Goal: Task Accomplishment & Management: Use online tool/utility

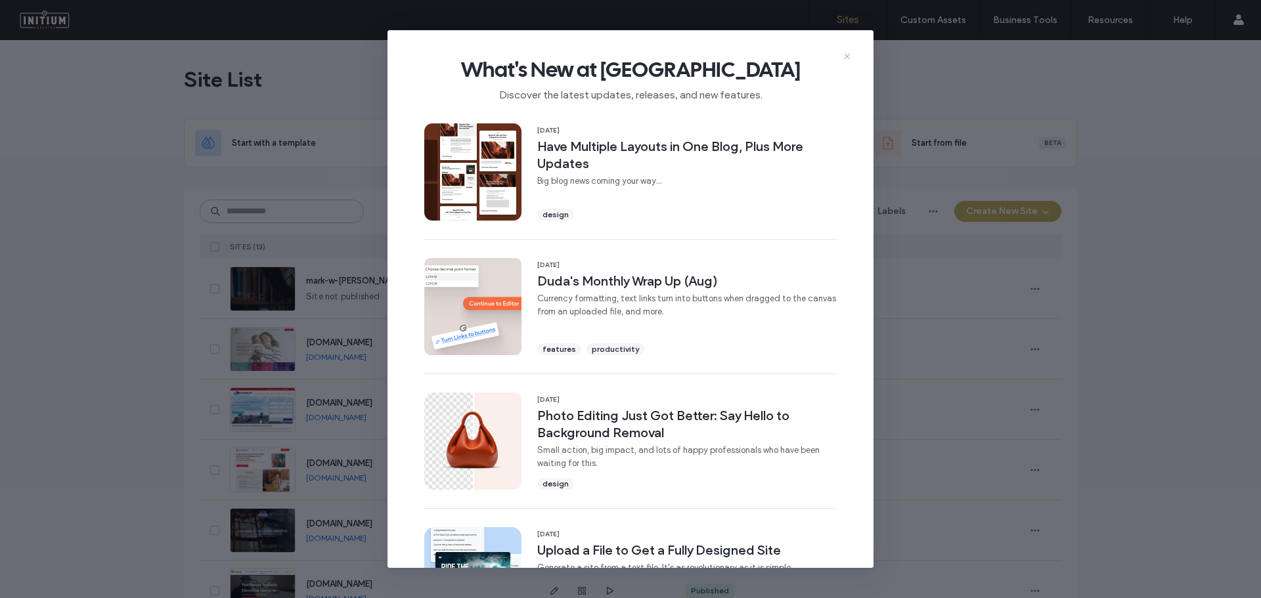
click at [849, 54] on use at bounding box center [847, 56] width 6 height 6
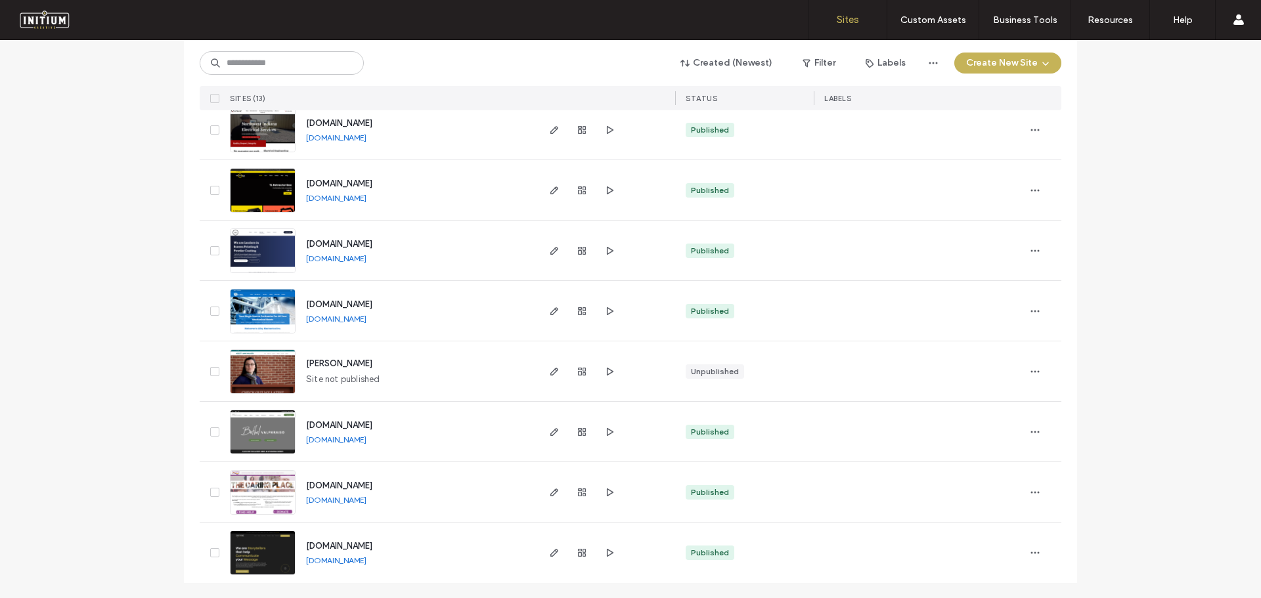
scroll to position [462, 0]
click at [367, 558] on link "[DOMAIN_NAME]" at bounding box center [336, 560] width 60 height 10
click at [550, 553] on icon "button" at bounding box center [554, 552] width 11 height 11
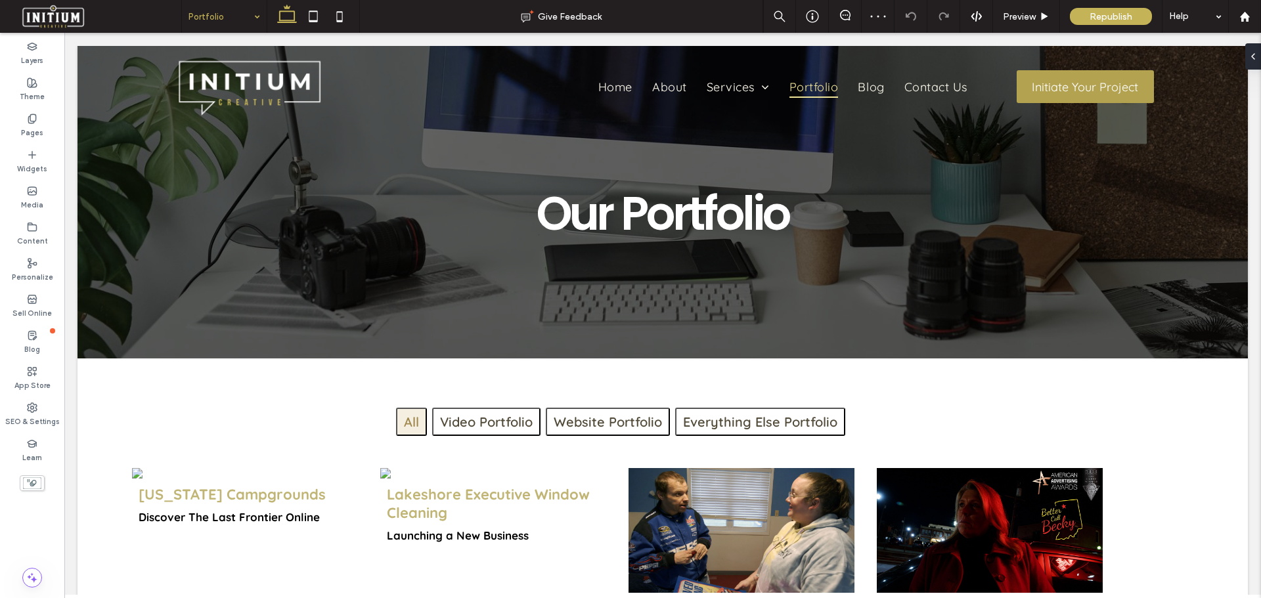
click at [197, 11] on input at bounding box center [221, 16] width 65 height 33
click at [227, 16] on div "Blog Give Feedback Preview Republish Help Design Panel Site Comments Team & Cli…" at bounding box center [630, 299] width 1261 height 598
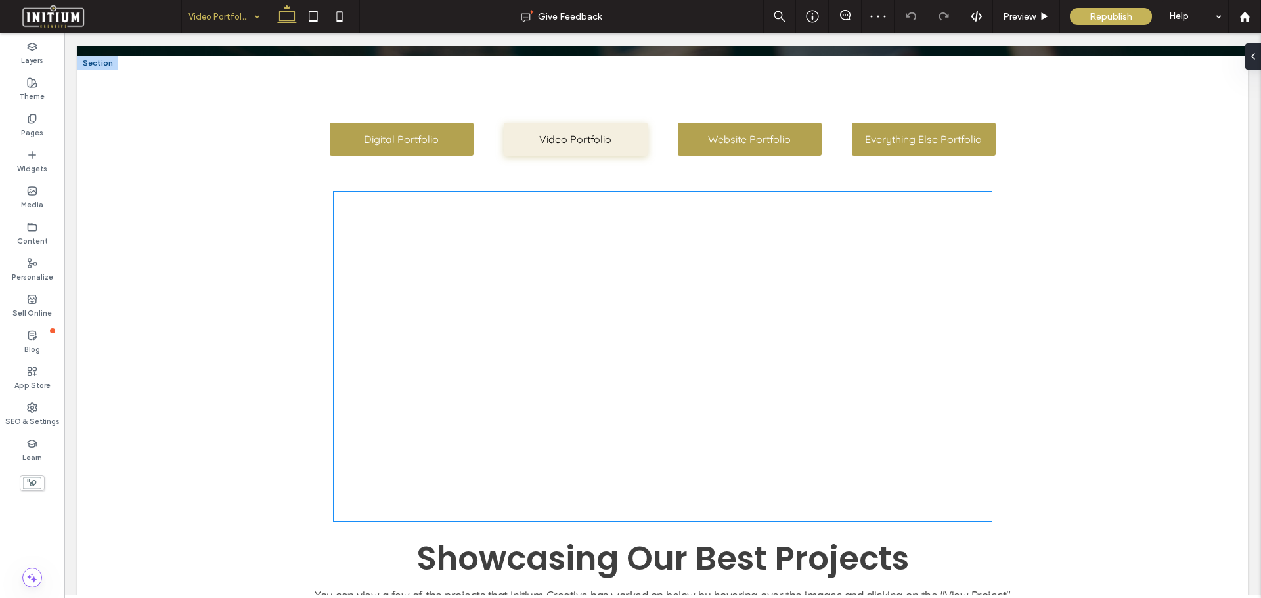
scroll to position [328, 0]
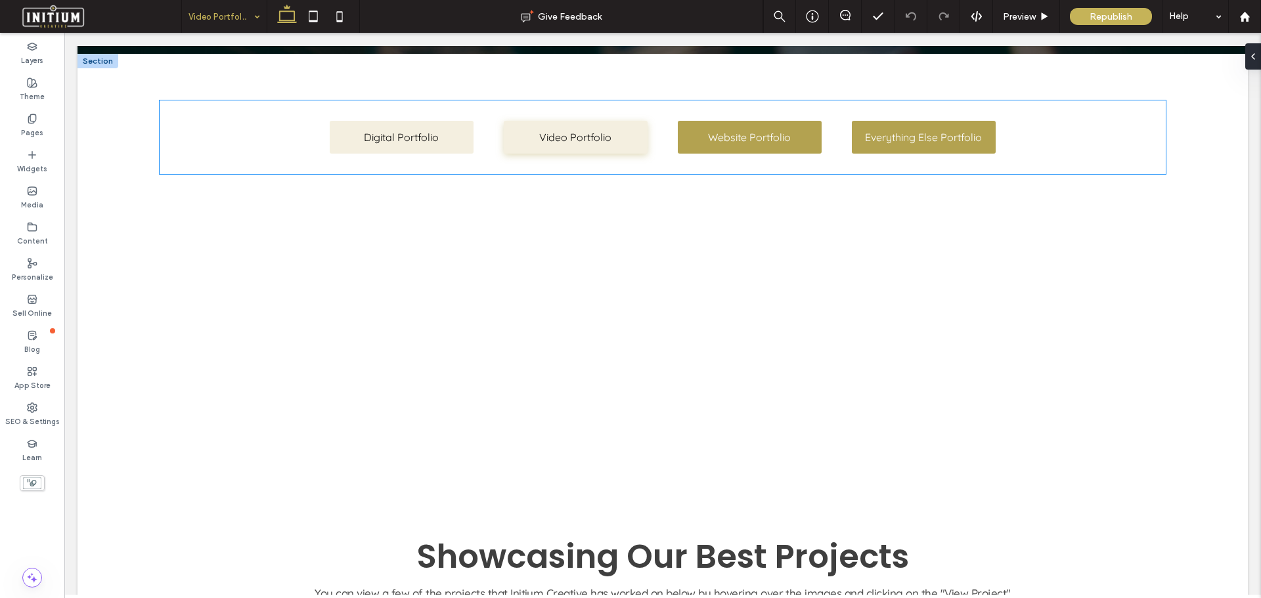
click at [395, 136] on span "Digital Portfolio" at bounding box center [401, 137] width 84 height 26
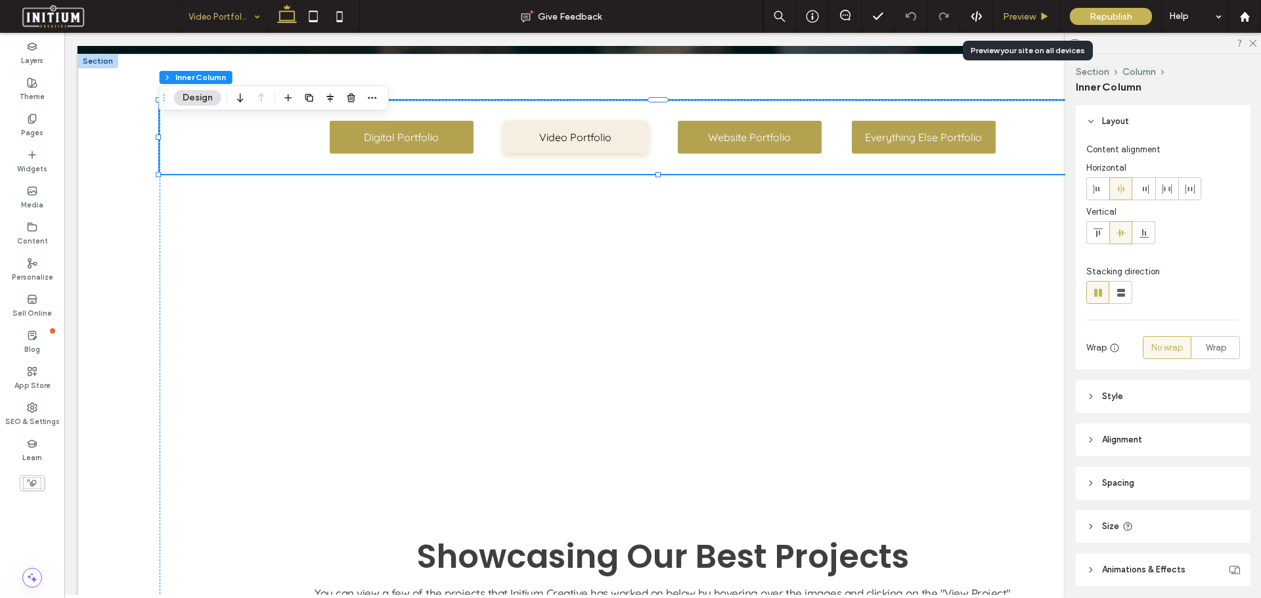
drag, startPoint x: 1024, startPoint y: 12, endPoint x: 808, endPoint y: 68, distance: 222.4
click at [1024, 12] on span "Preview" at bounding box center [1019, 16] width 33 height 11
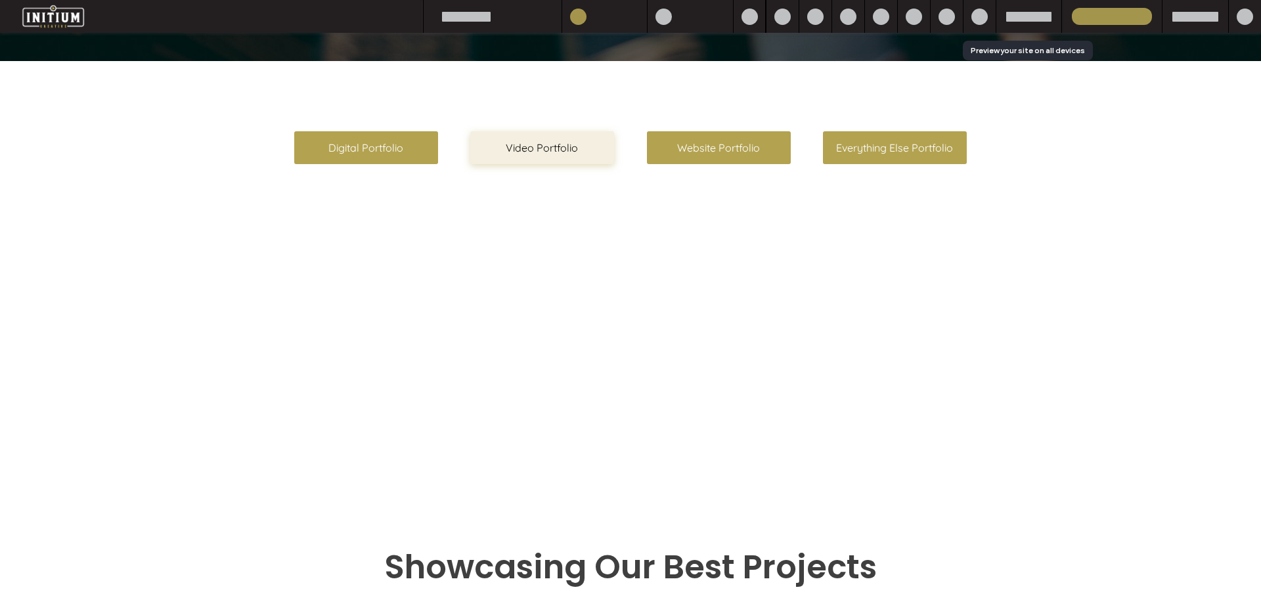
scroll to position [315, 0]
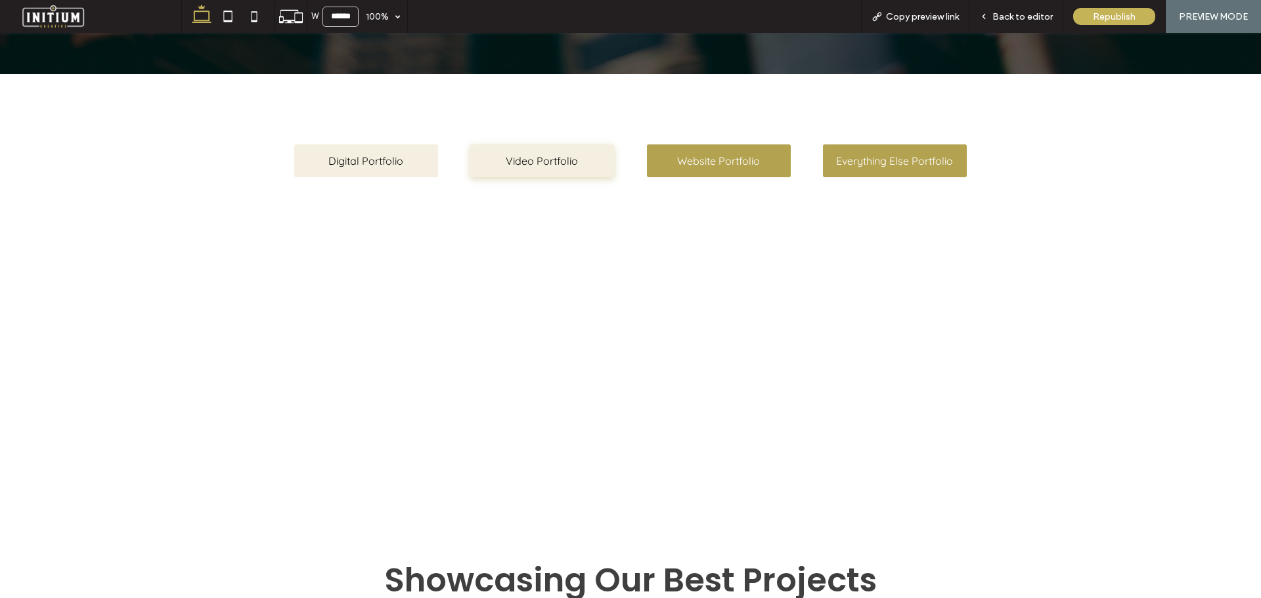
click at [340, 156] on span "Digital Portfolio" at bounding box center [366, 161] width 84 height 26
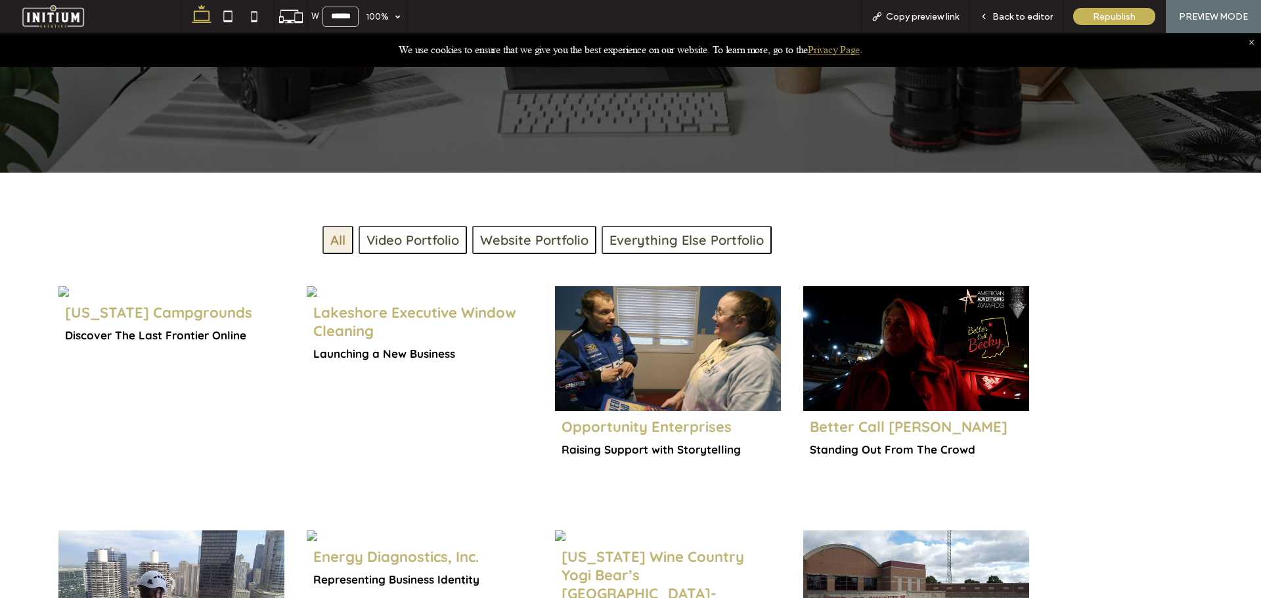
scroll to position [263, 0]
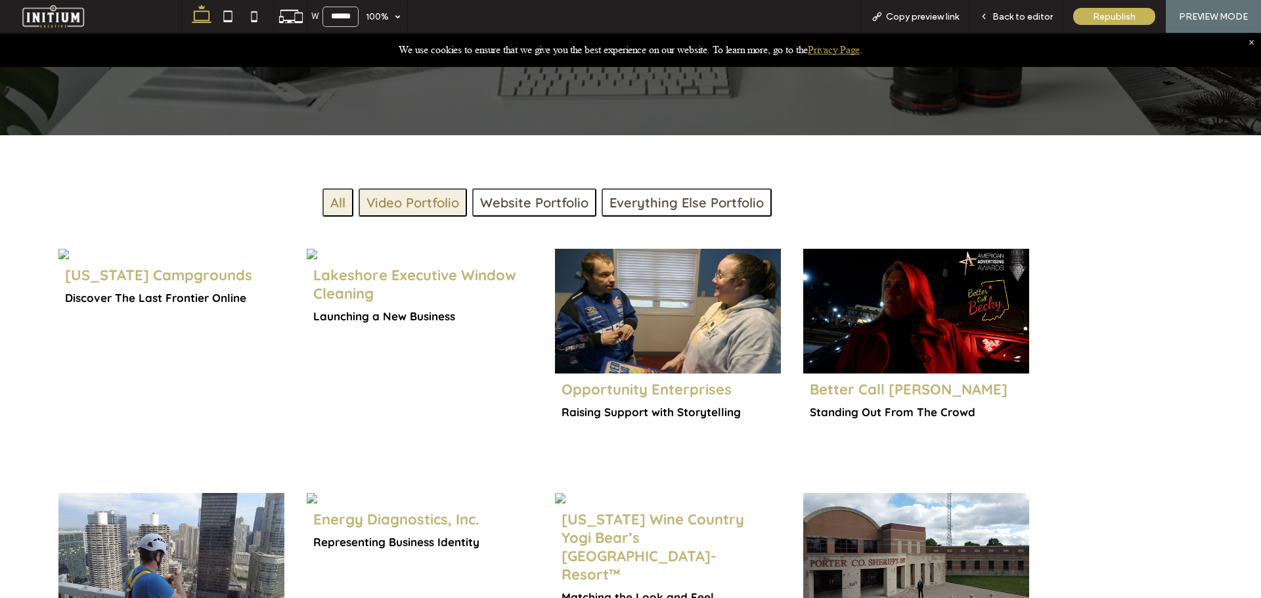
click at [408, 201] on button "Video Portfolio" at bounding box center [413, 203] width 108 height 28
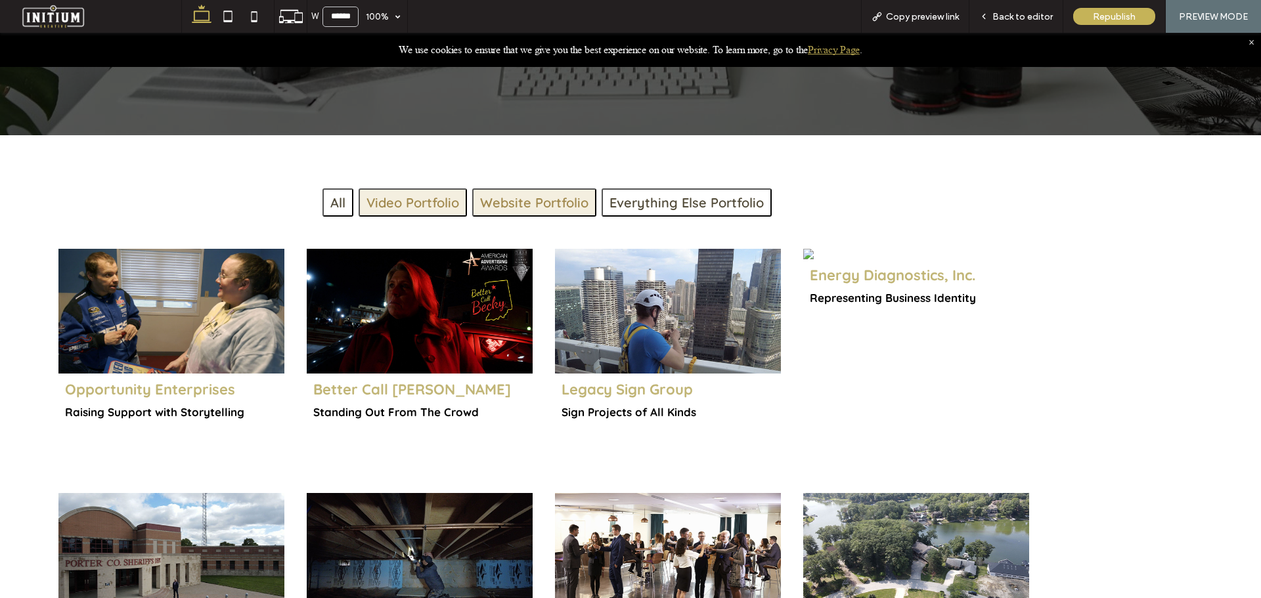
click at [503, 202] on button "Website Portfolio" at bounding box center [534, 203] width 124 height 28
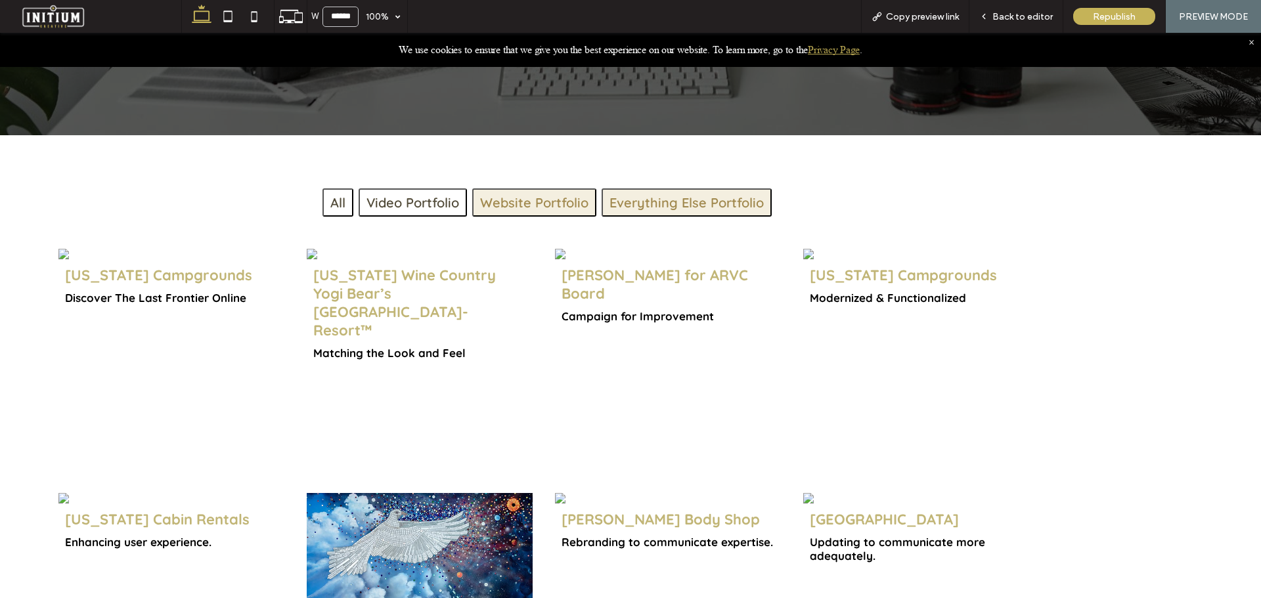
click at [667, 197] on button "Everything Else Portfolio" at bounding box center [687, 203] width 170 height 28
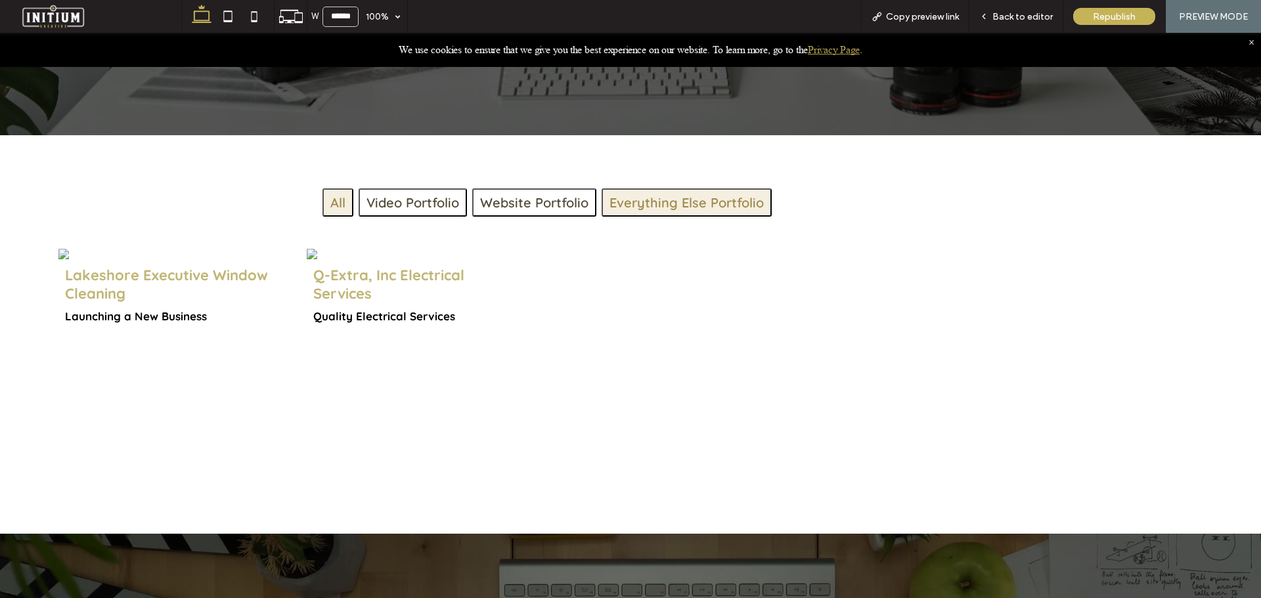
click at [340, 196] on button "All" at bounding box center [338, 203] width 31 height 28
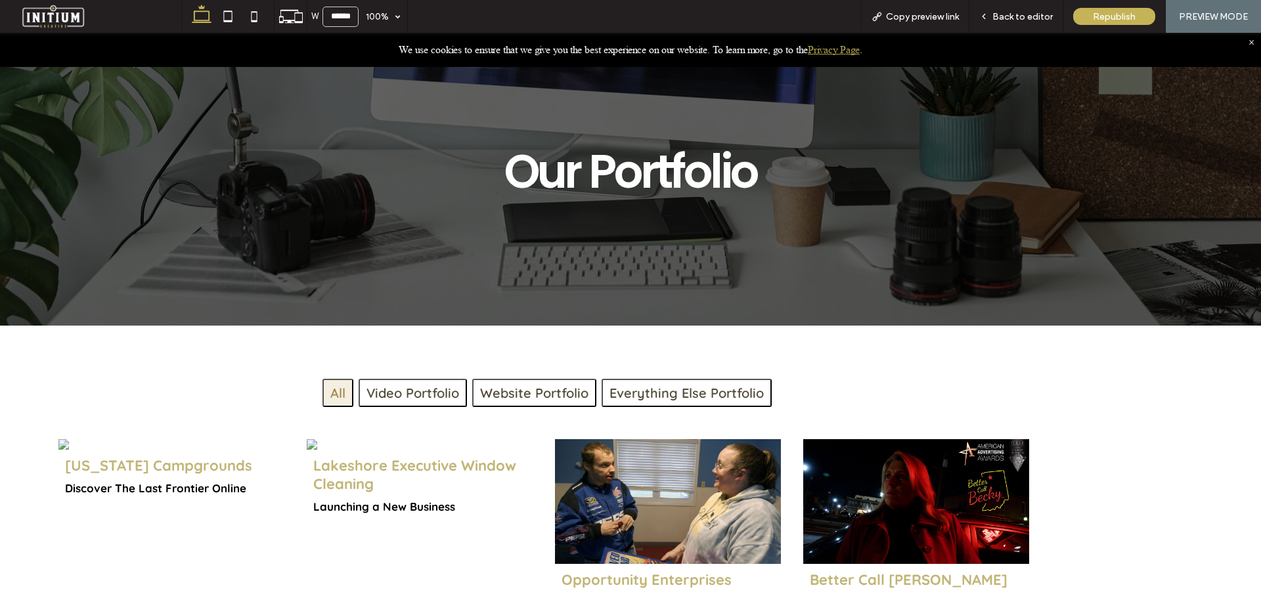
scroll to position [0, 0]
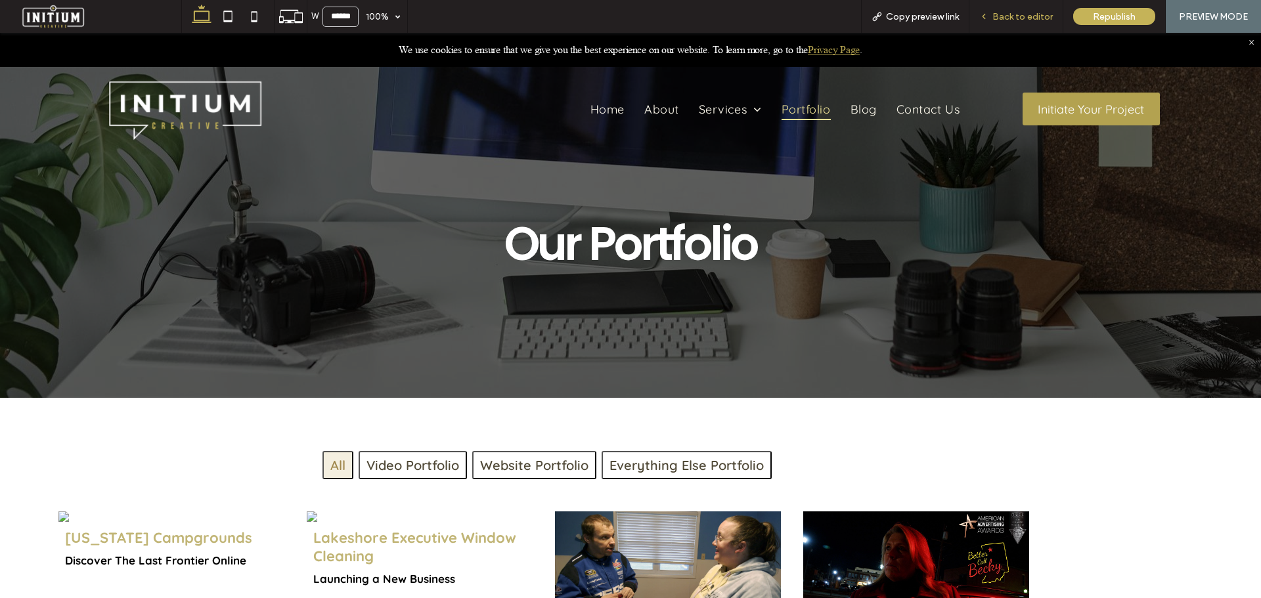
drag, startPoint x: 1011, startPoint y: 20, endPoint x: 595, endPoint y: 284, distance: 493.5
click at [1011, 20] on span "Back to editor" at bounding box center [1023, 16] width 60 height 11
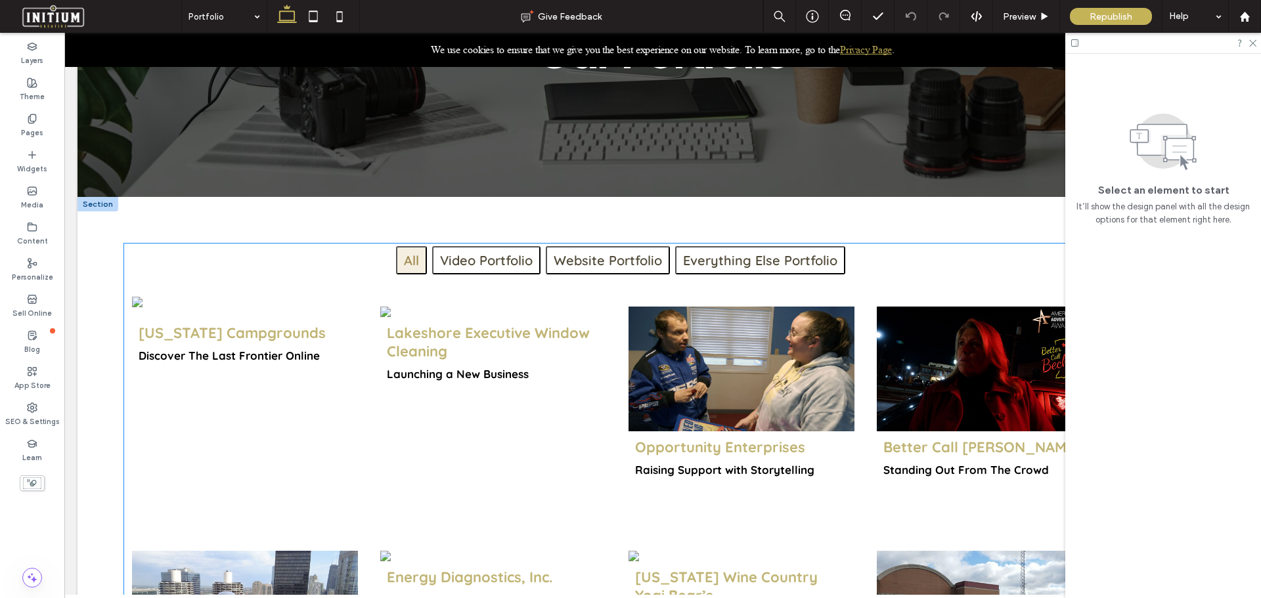
scroll to position [66, 0]
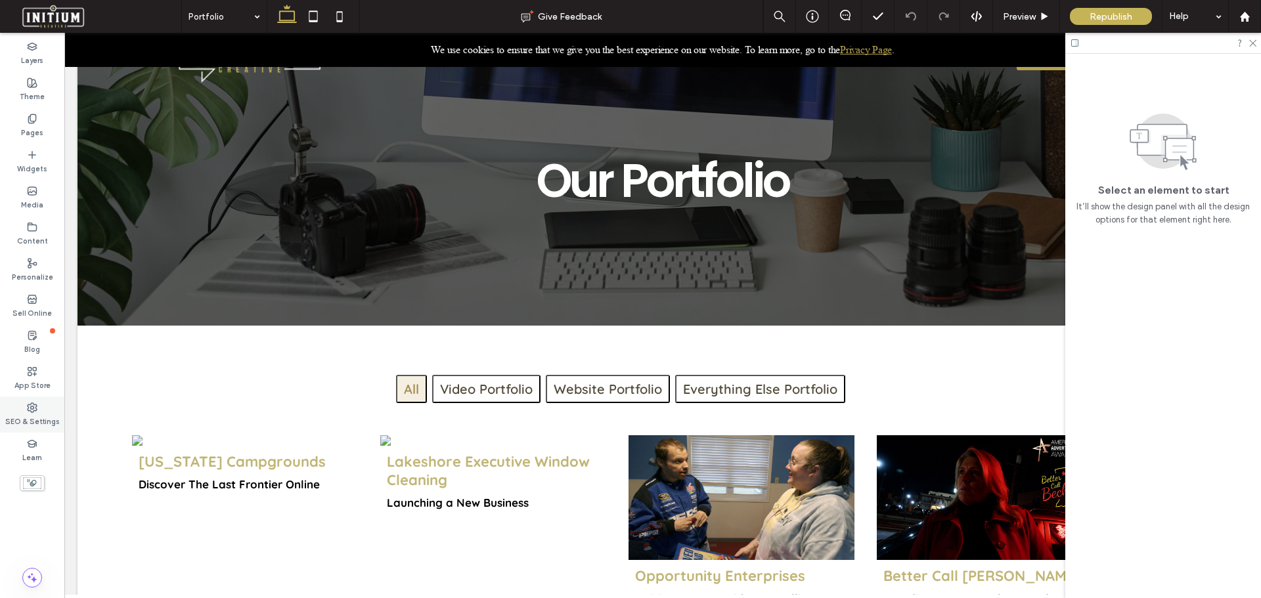
click at [31, 407] on use at bounding box center [32, 407] width 9 height 9
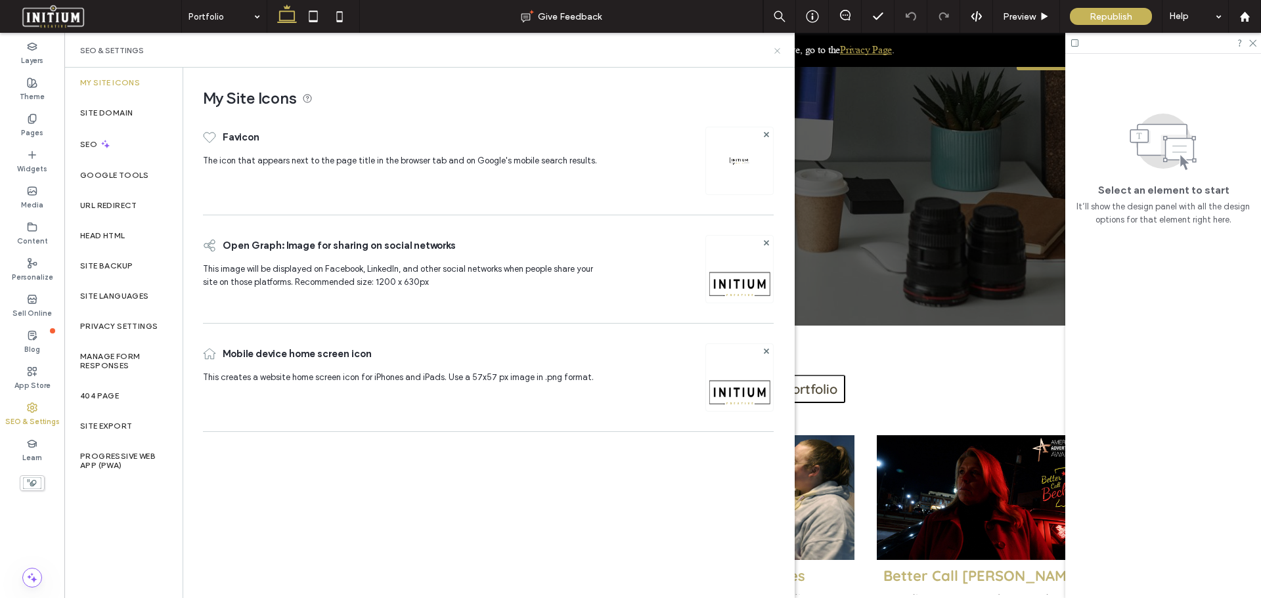
click at [777, 52] on icon at bounding box center [778, 51] width 10 height 10
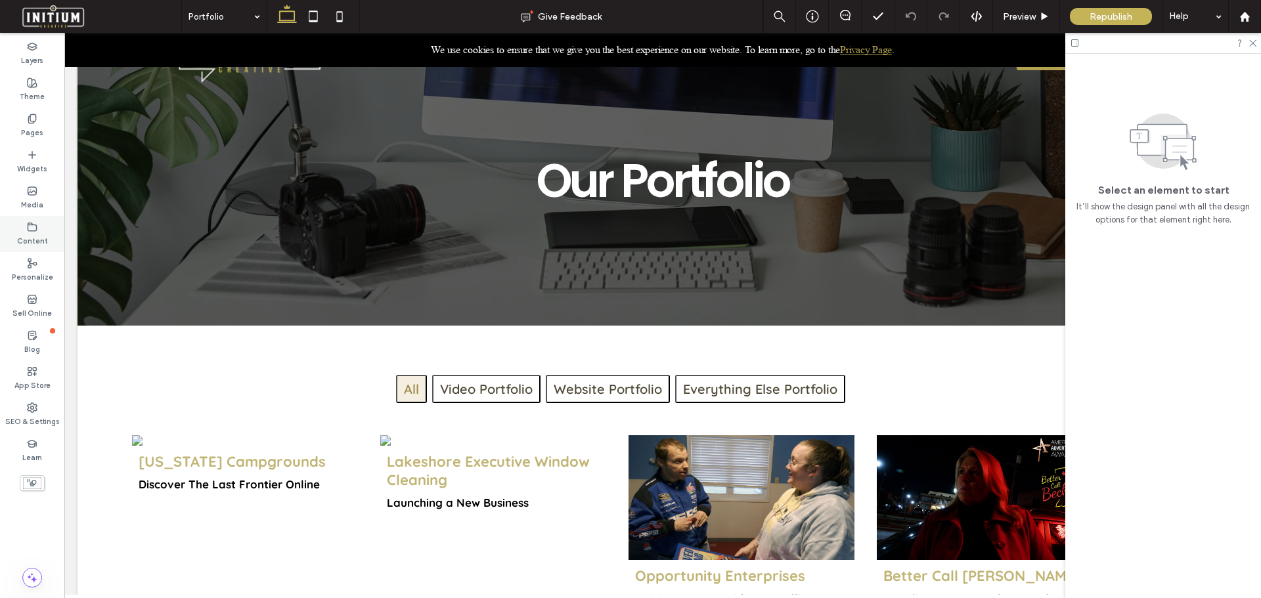
click at [30, 227] on icon at bounding box center [32, 227] width 11 height 11
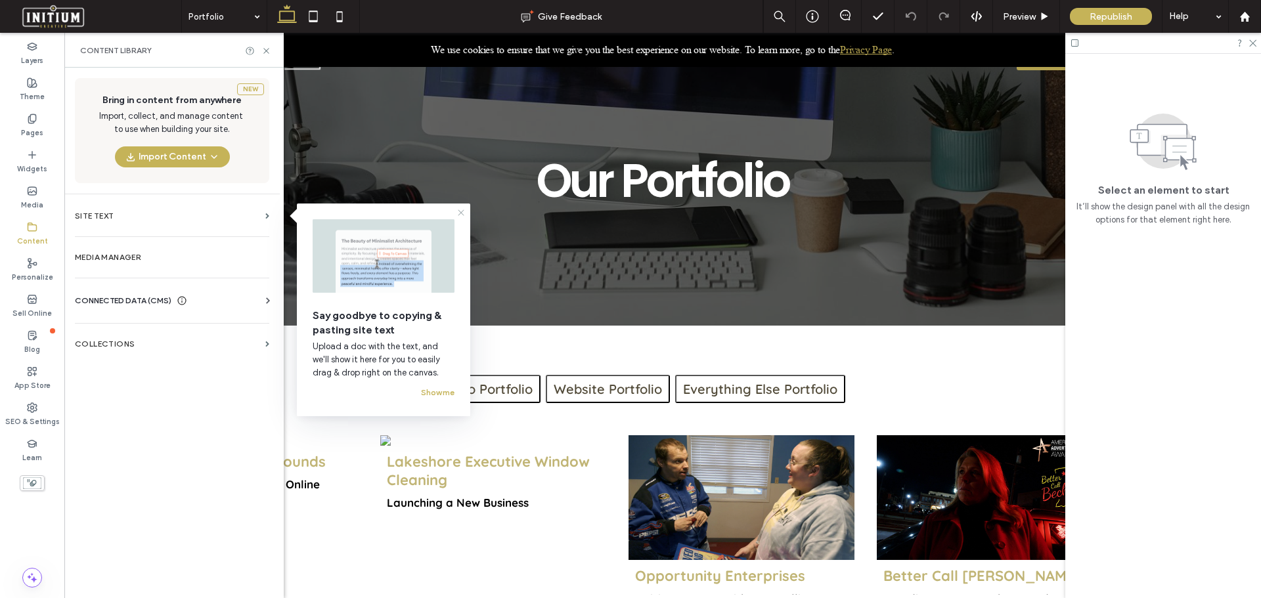
click at [460, 212] on icon at bounding box center [461, 213] width 11 height 11
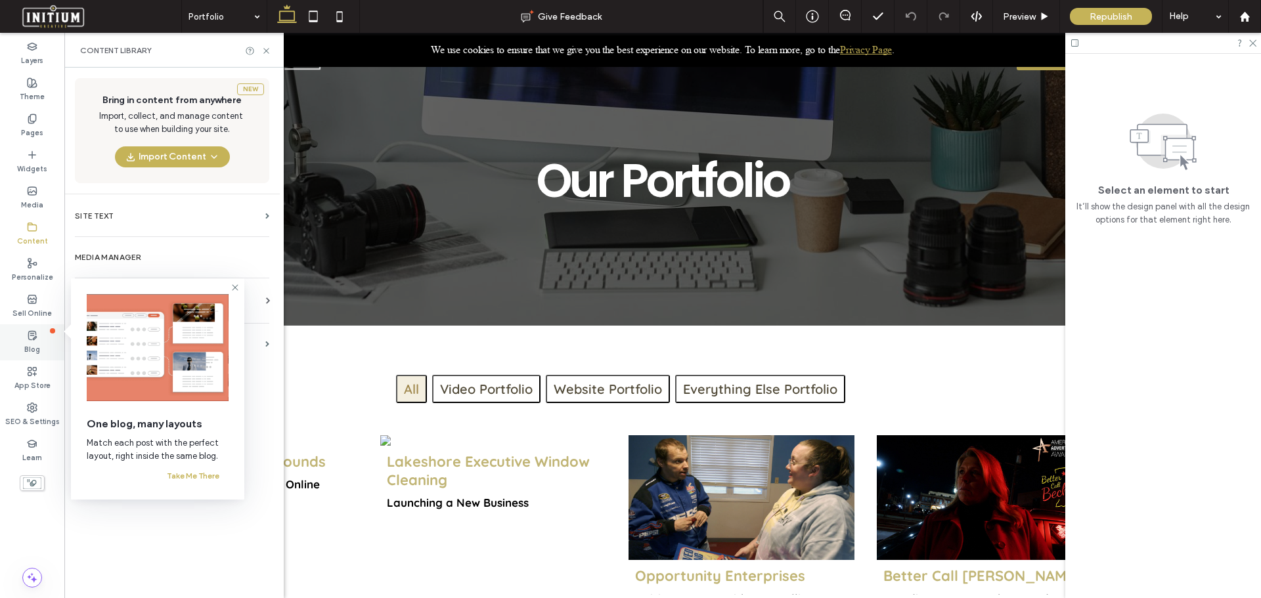
click at [33, 338] on icon at bounding box center [32, 335] width 11 height 11
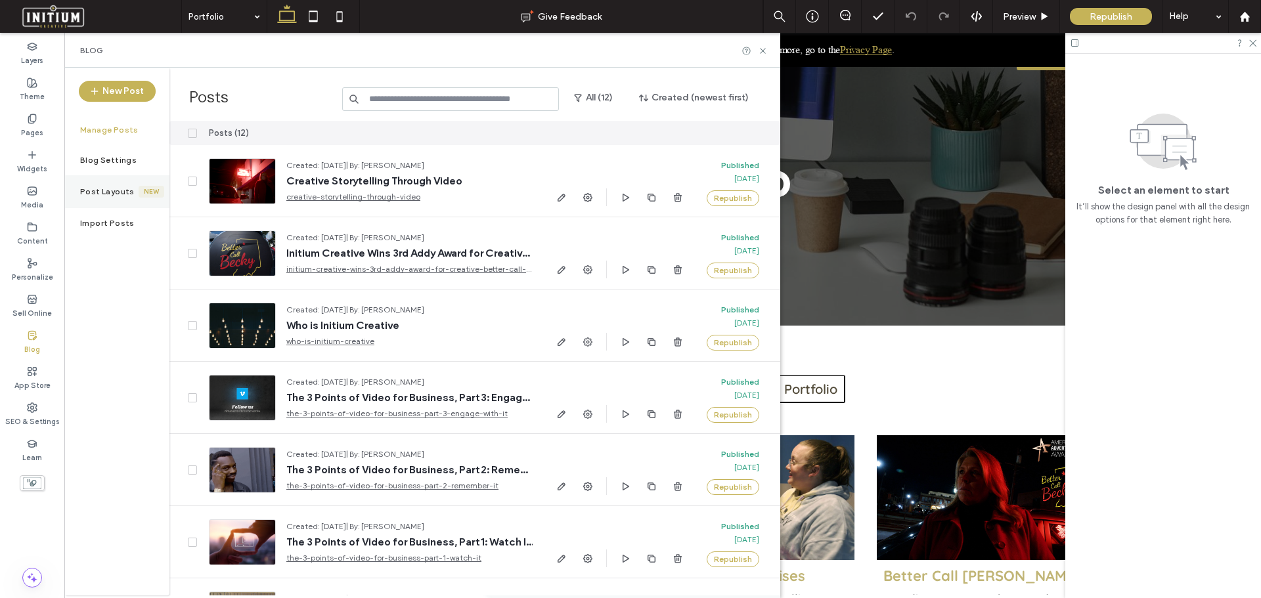
click at [79, 194] on div "Post Layouts New" at bounding box center [116, 191] width 105 height 33
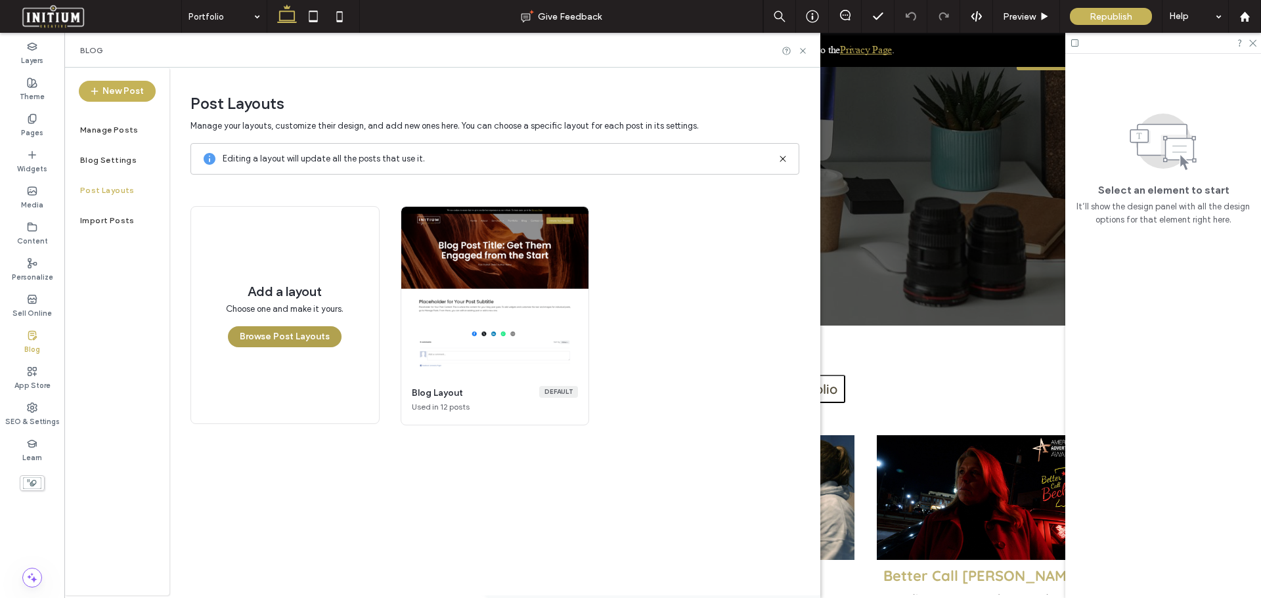
click at [289, 341] on button "Browse Post Layouts" at bounding box center [285, 337] width 114 height 21
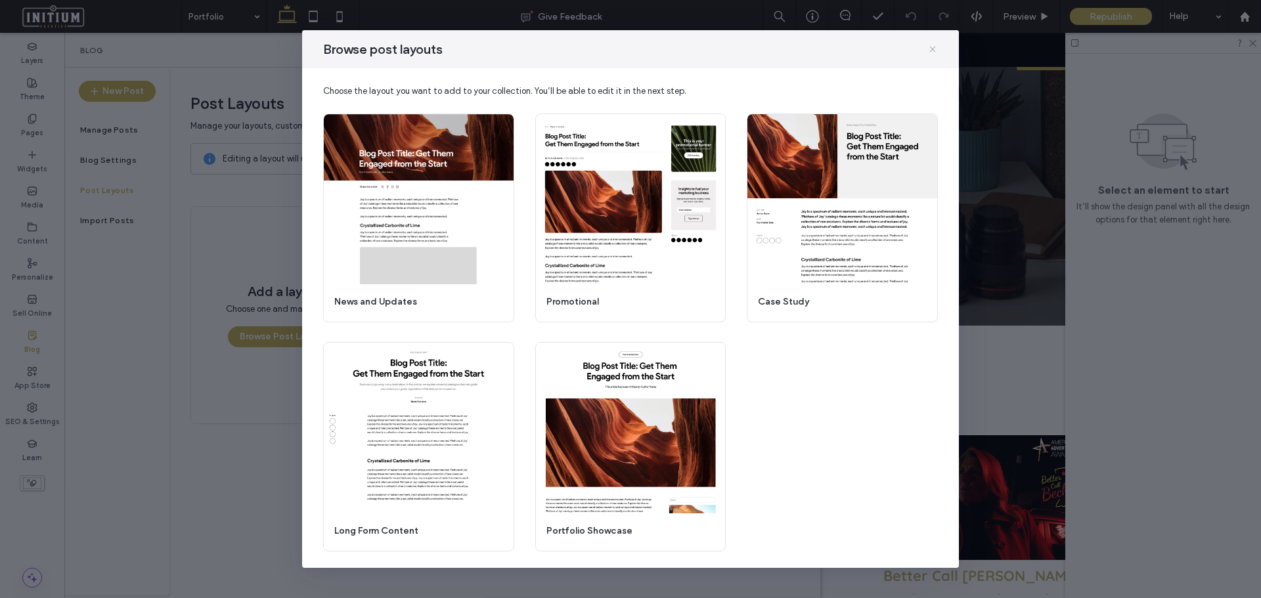
drag, startPoint x: 930, startPoint y: 44, endPoint x: 853, endPoint y: 30, distance: 78.2
click at [930, 44] on icon at bounding box center [933, 49] width 11 height 11
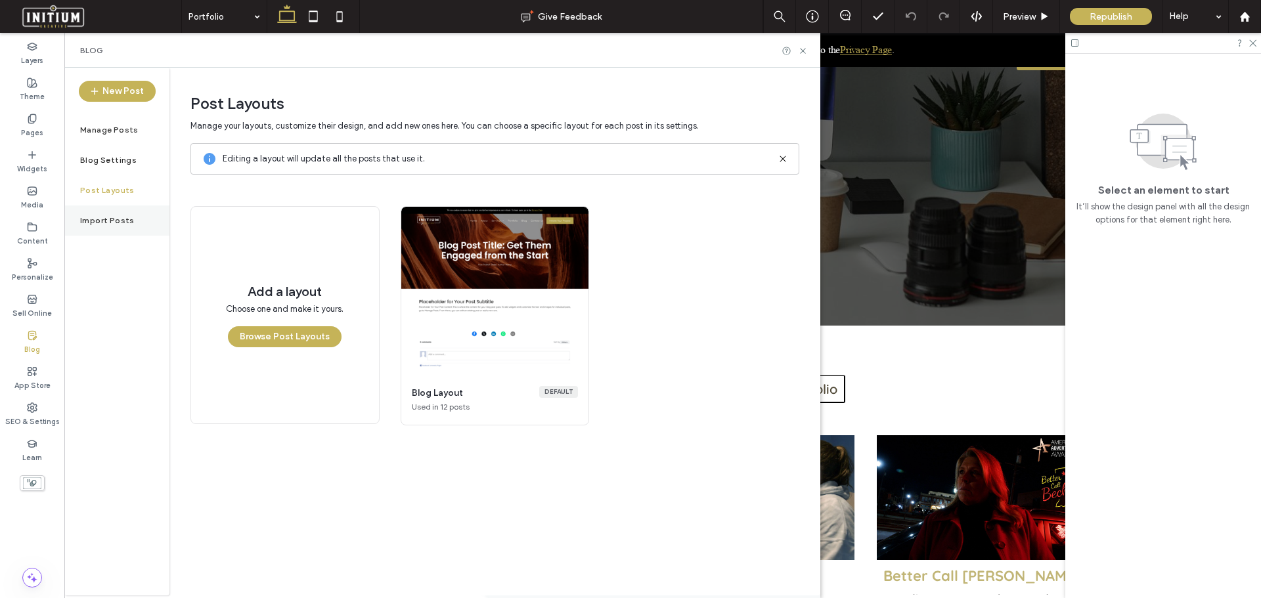
click at [85, 223] on label "Import Posts" at bounding box center [107, 220] width 55 height 9
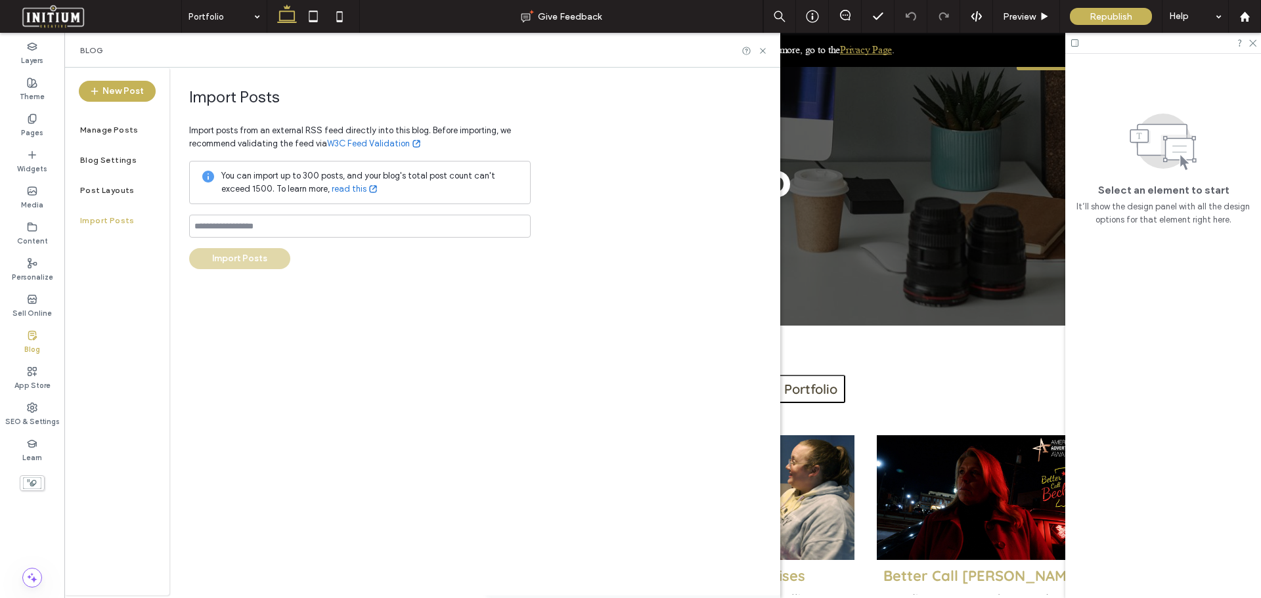
click at [315, 344] on div "Import Posts Import posts from an external RSS feed directly into this blog. Be…" at bounding box center [474, 332] width 611 height 528
click at [34, 193] on icon at bounding box center [32, 191] width 11 height 11
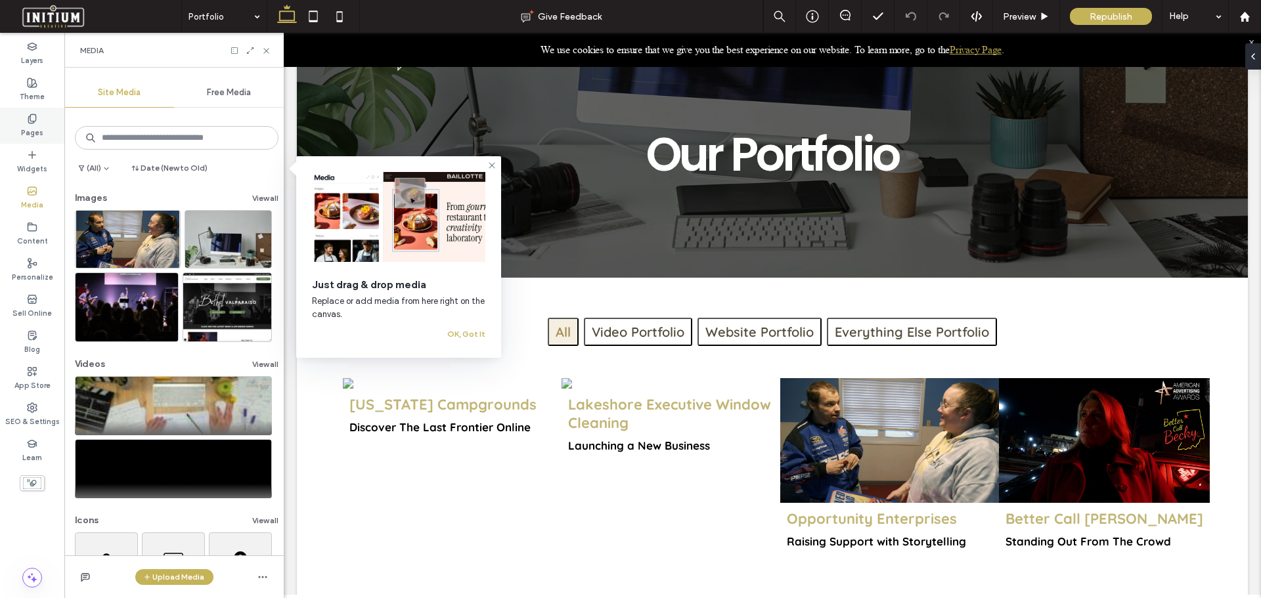
click at [32, 122] on icon at bounding box center [32, 119] width 11 height 11
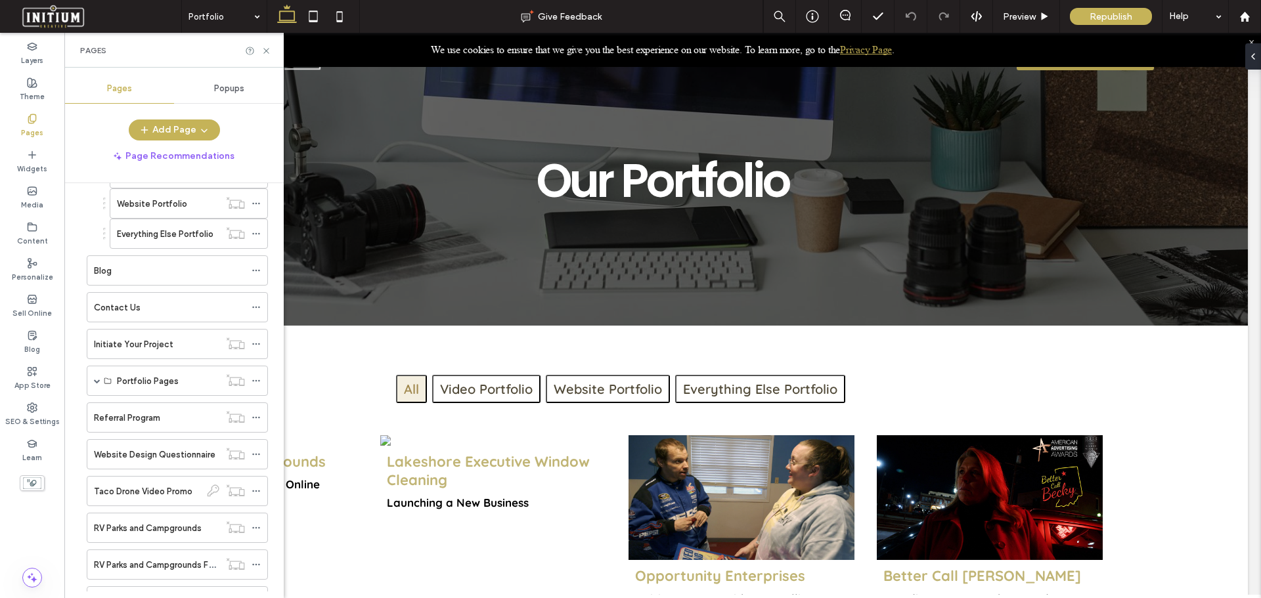
scroll to position [246, 0]
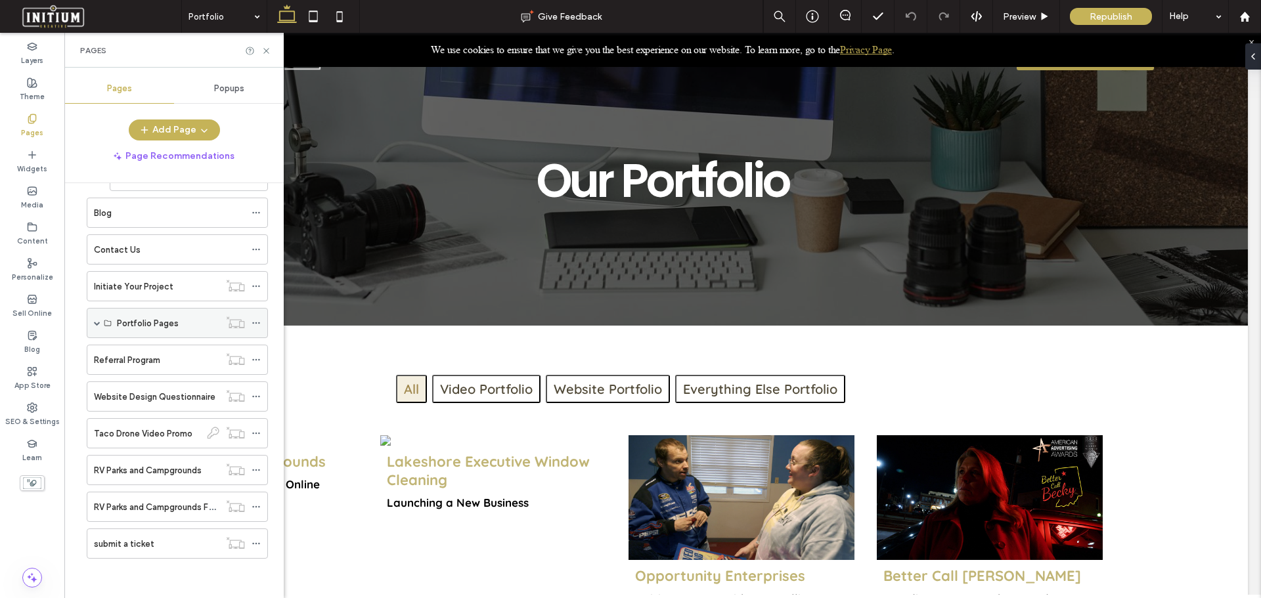
click at [162, 327] on label "Portfolio Pages" at bounding box center [148, 323] width 62 height 23
click at [99, 322] on span at bounding box center [97, 323] width 7 height 7
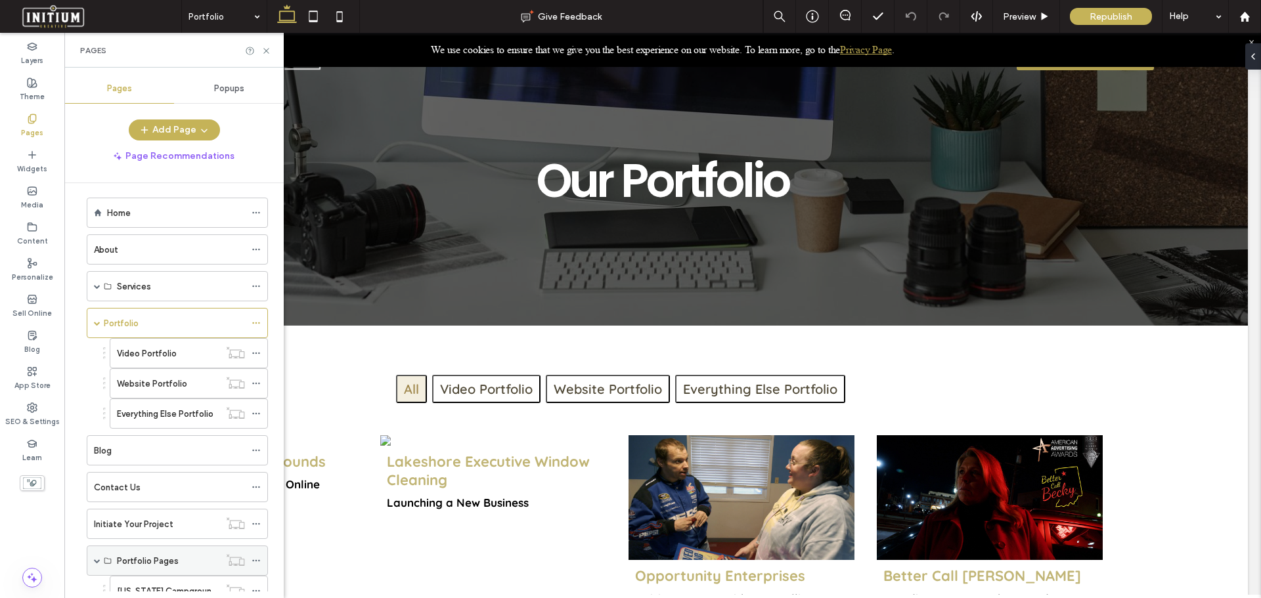
scroll to position [0, 0]
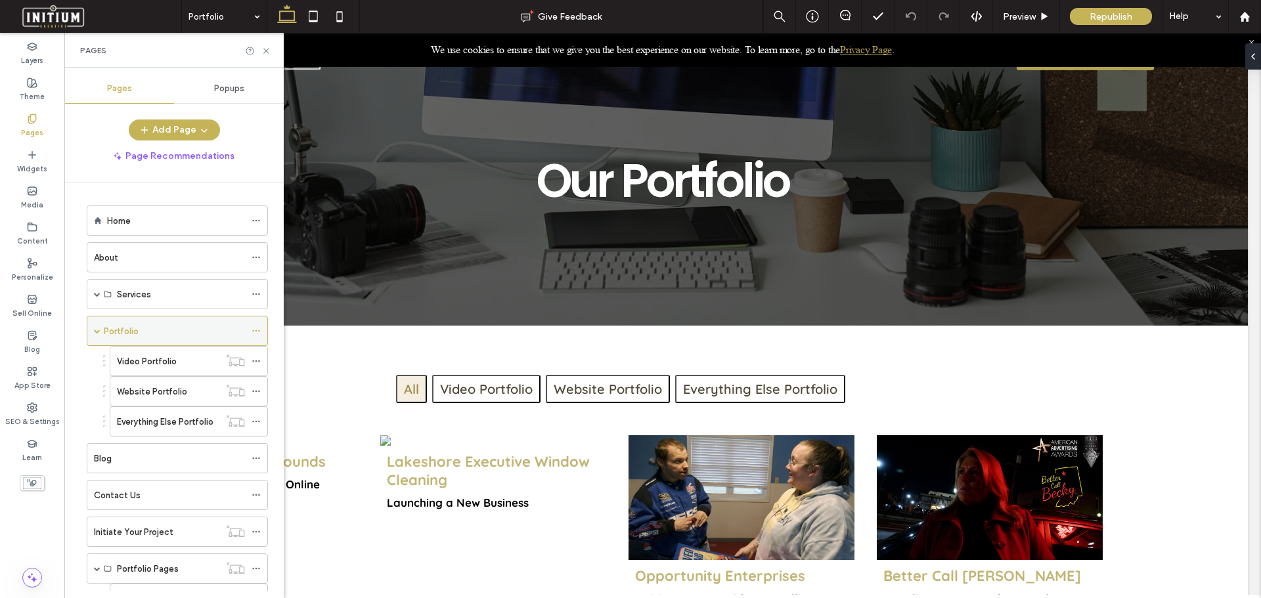
click at [152, 328] on div "Portfolio" at bounding box center [174, 332] width 141 height 14
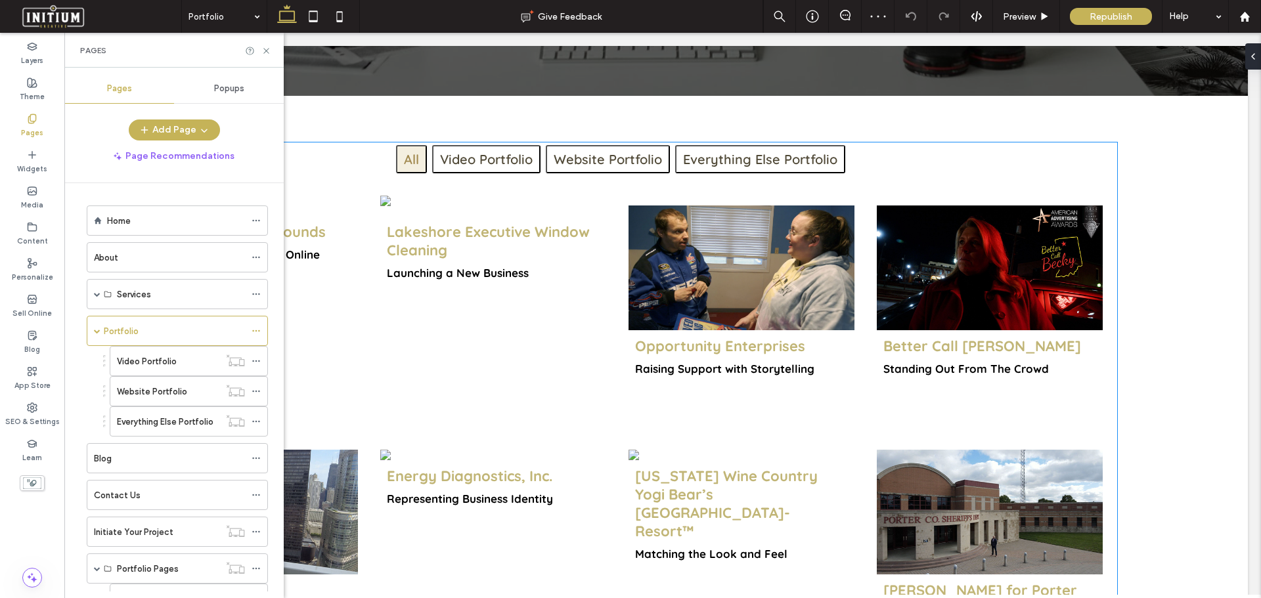
click at [517, 322] on div "Lakeshore Executive Window Cleaning Launching a New Business" at bounding box center [493, 307] width 226 height 202
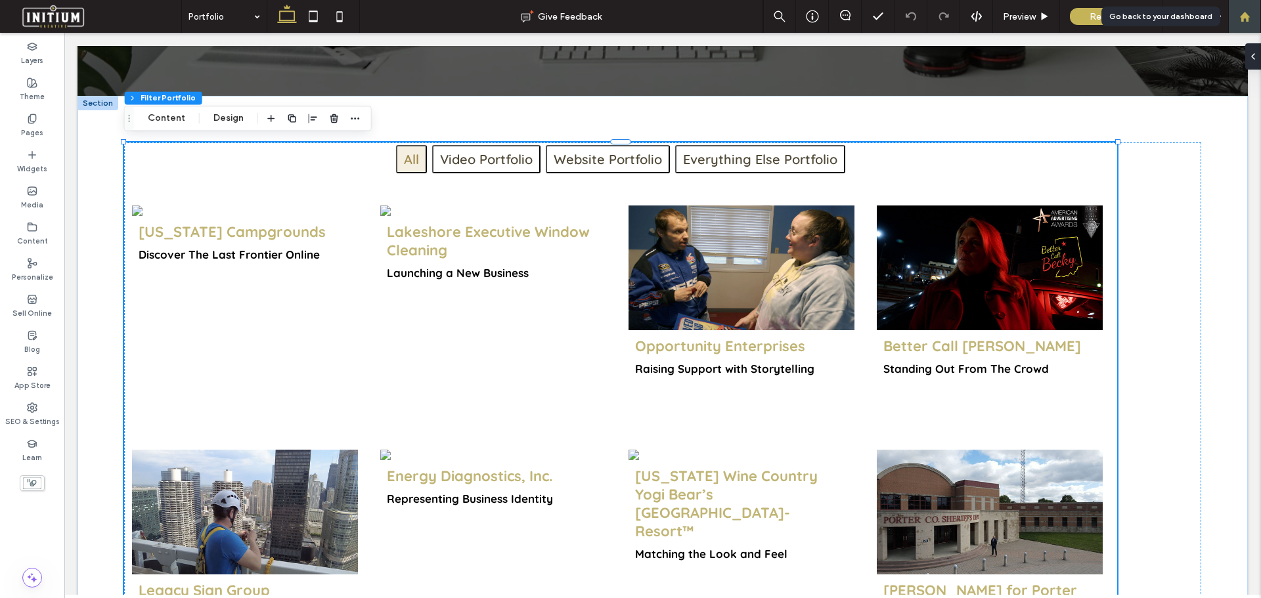
click at [1244, 10] on div at bounding box center [1245, 16] width 33 height 33
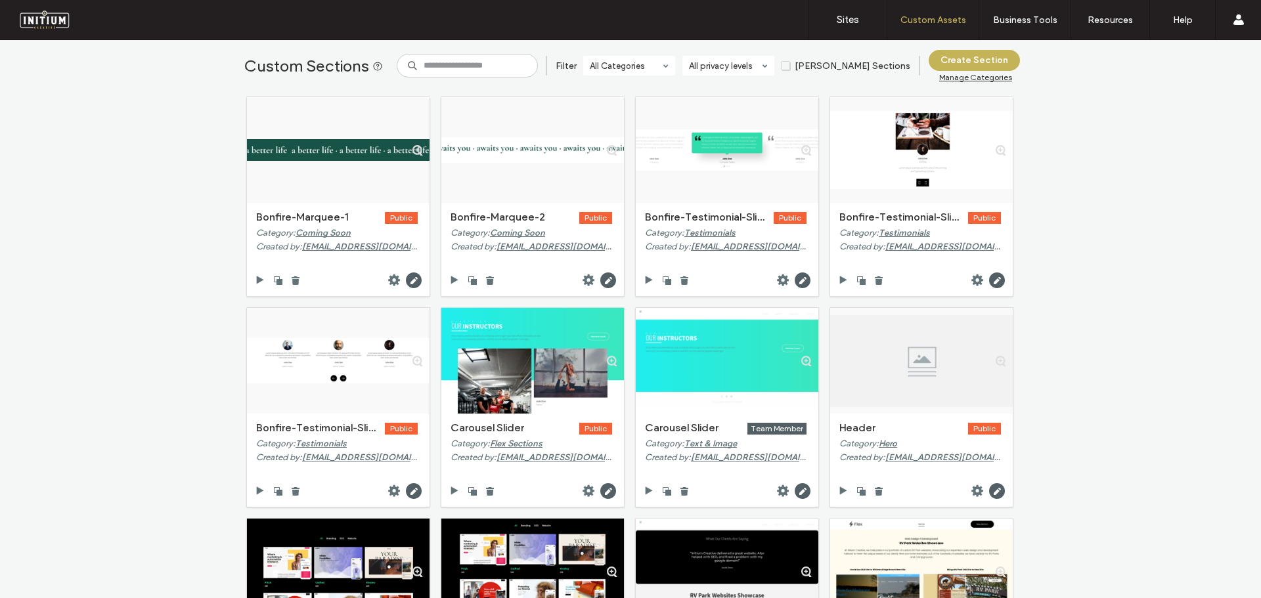
click at [169, 243] on div "Custom Sections Filter All Categories All privacy levels Duda Sections Create S…" at bounding box center [630, 319] width 1261 height 558
